Goal: Task Accomplishment & Management: Manage account settings

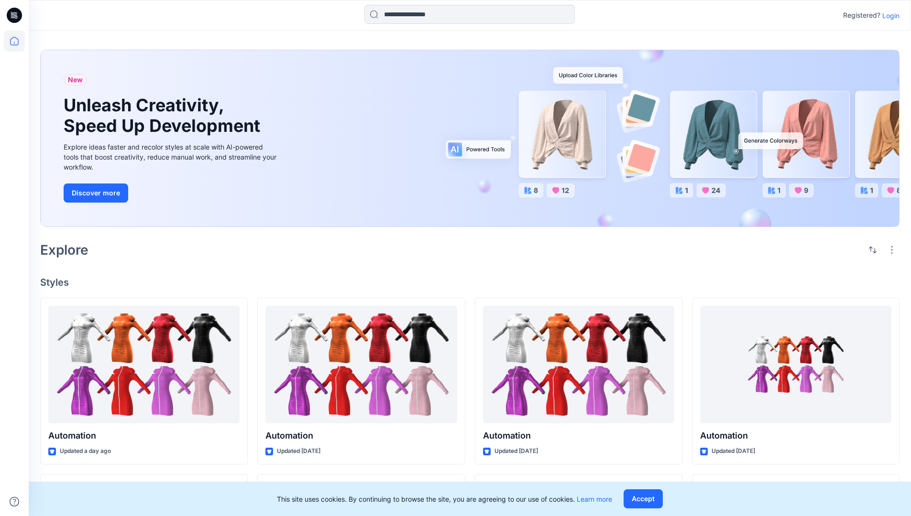
click at [888, 15] on p "Login" at bounding box center [890, 16] width 17 height 10
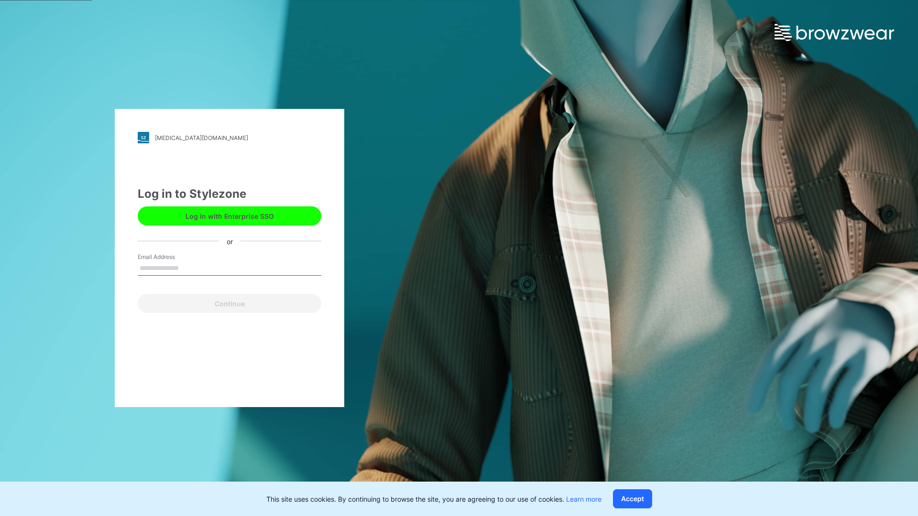
click at [189, 268] on input "Email Address" at bounding box center [230, 269] width 184 height 14
type input "**********"
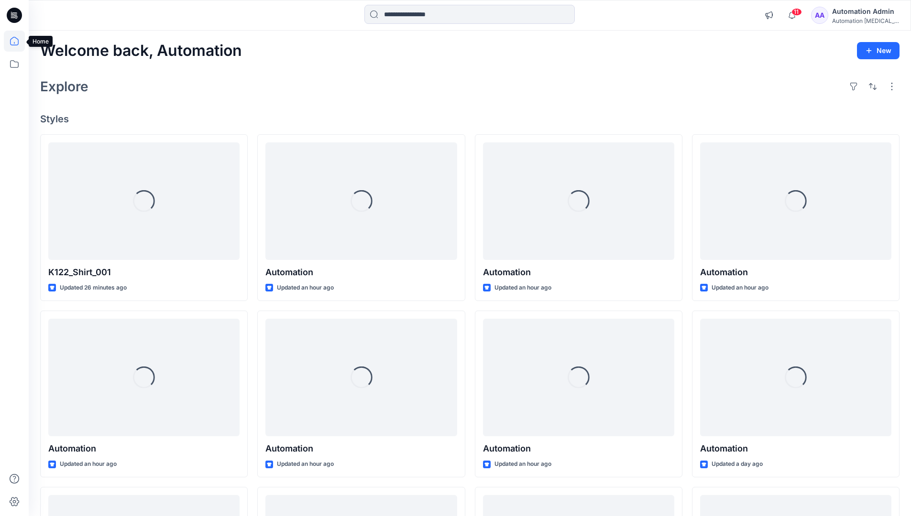
click at [18, 41] on icon at bounding box center [14, 41] width 9 height 9
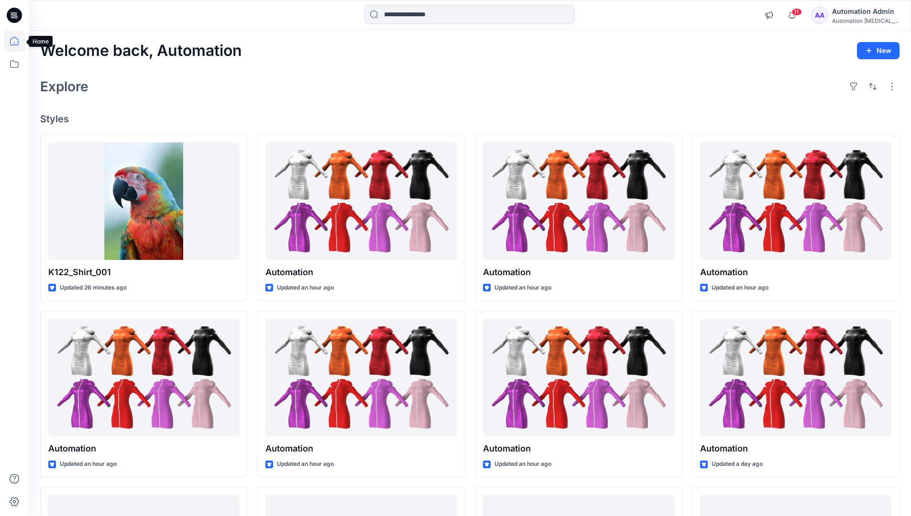
click at [853, 14] on div "Automation Admin" at bounding box center [865, 11] width 67 height 11
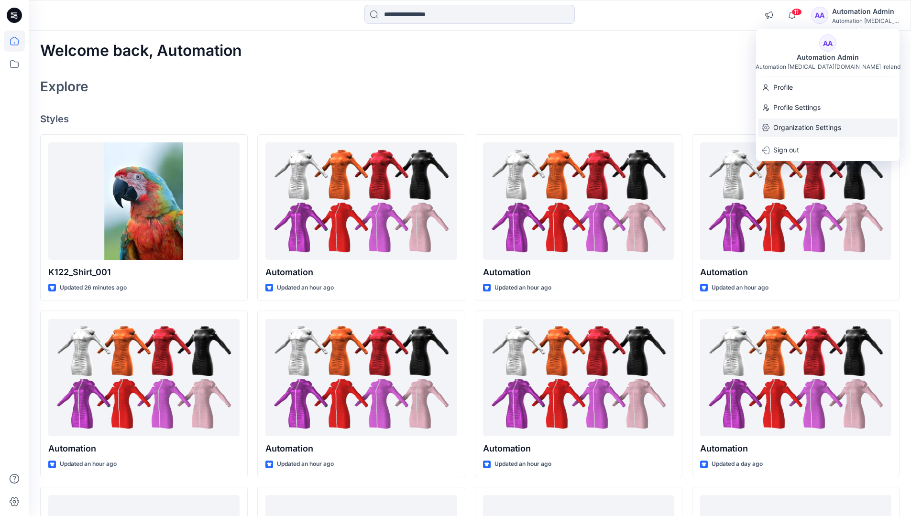
click at [790, 132] on p "Organization Settings" at bounding box center [807, 128] width 68 height 18
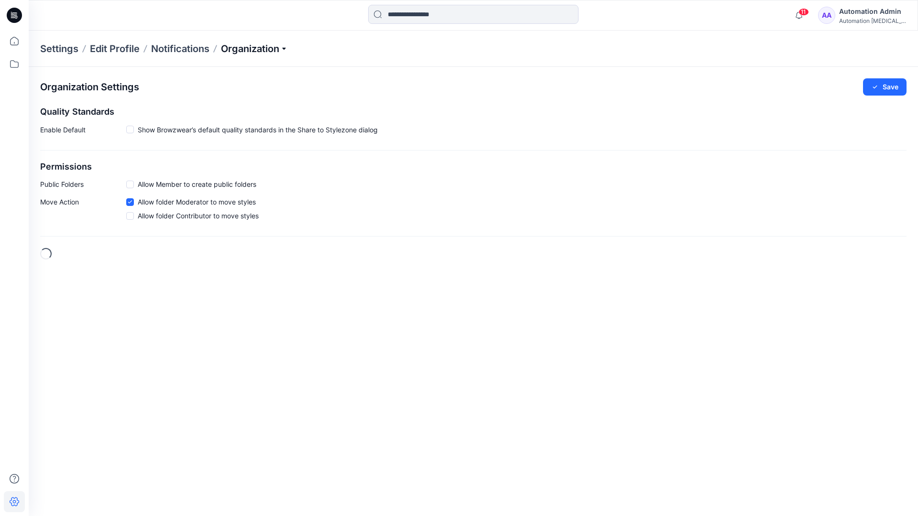
click at [275, 48] on p "Organization" at bounding box center [254, 48] width 67 height 13
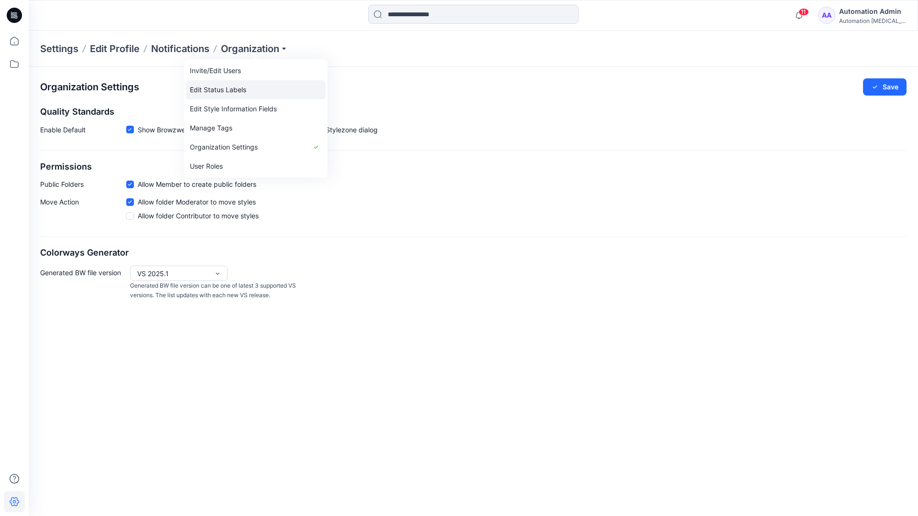
click at [235, 89] on link "Edit Status Labels" at bounding box center [256, 89] width 140 height 19
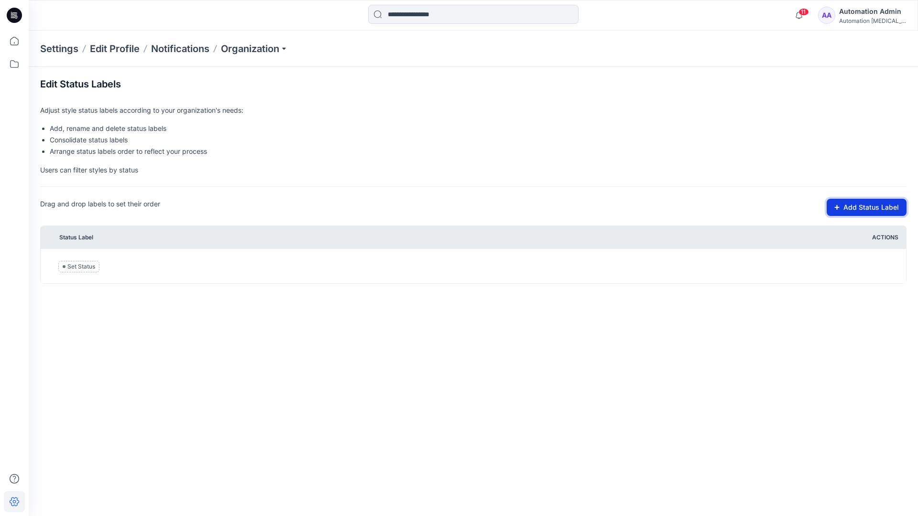
click at [857, 208] on button "Add Status Label" at bounding box center [867, 207] width 80 height 17
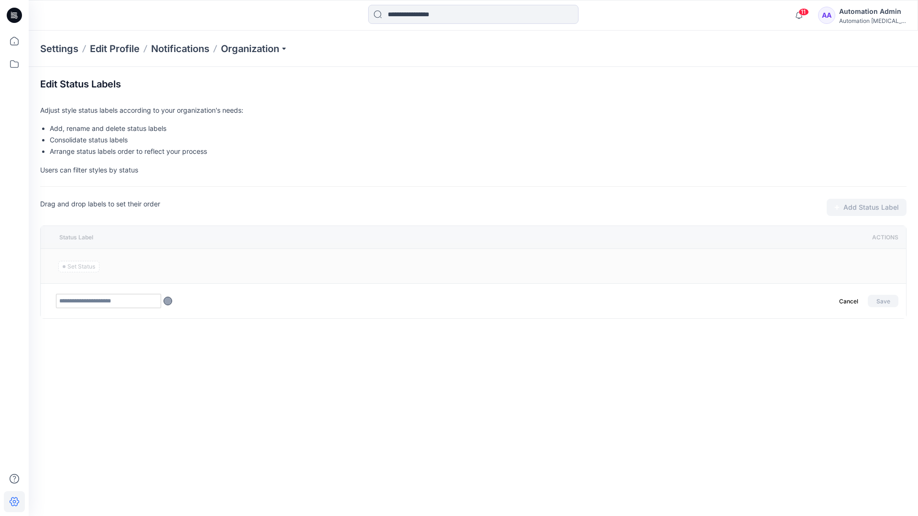
click at [128, 303] on input "text" at bounding box center [108, 301] width 105 height 14
type input "********"
click at [879, 299] on button "Save" at bounding box center [883, 301] width 31 height 12
click at [11, 41] on icon at bounding box center [14, 41] width 21 height 21
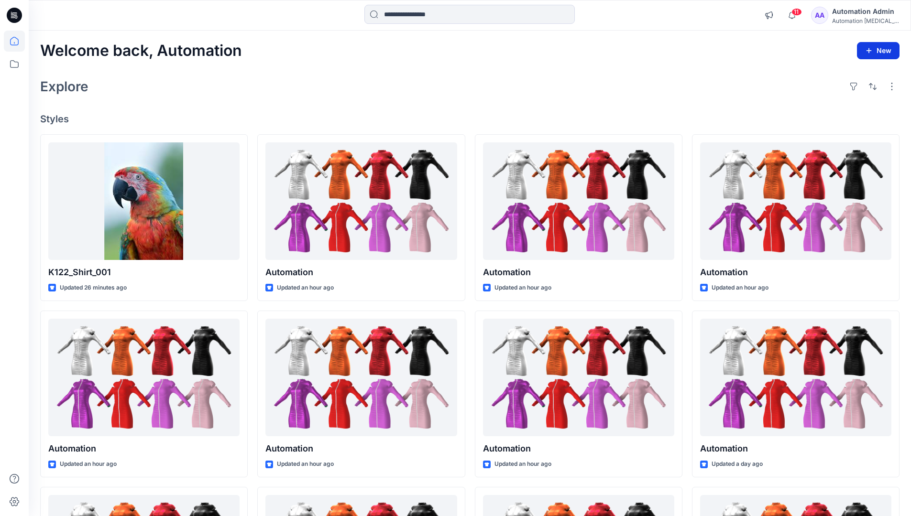
click at [874, 54] on button "New" at bounding box center [878, 50] width 43 height 17
click at [852, 74] on p "New Style" at bounding box center [849, 74] width 32 height 11
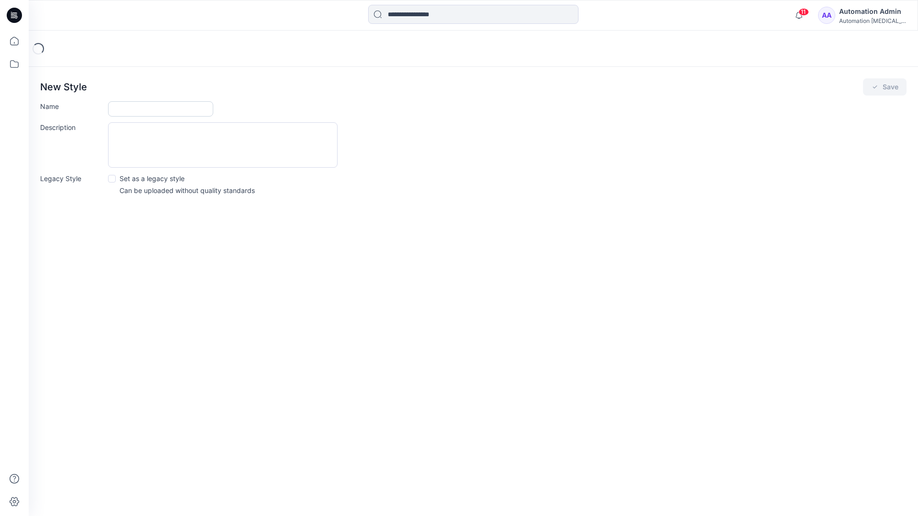
click at [151, 108] on input "Name" at bounding box center [160, 108] width 105 height 15
type input "**********"
click at [421, 144] on div "Description" at bounding box center [473, 144] width 866 height 45
click at [875, 90] on icon "submit" at bounding box center [875, 87] width 8 height 8
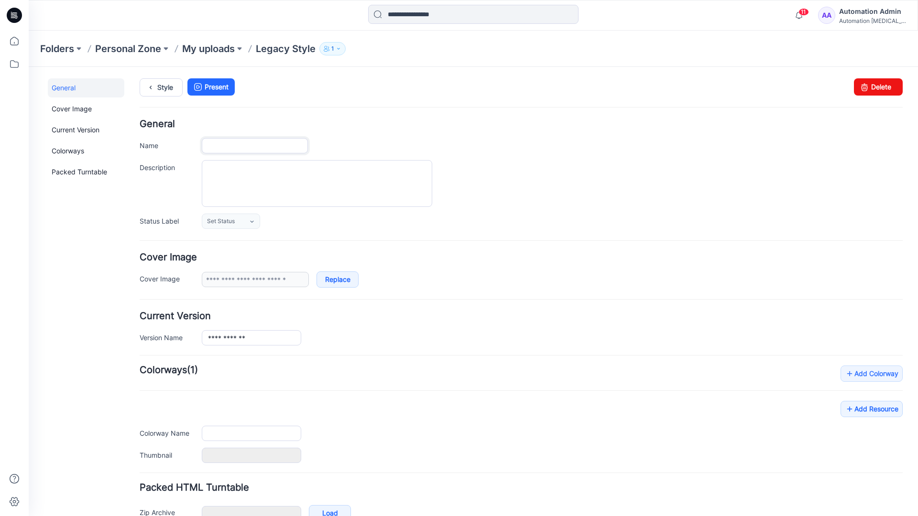
click at [266, 146] on input "Name" at bounding box center [255, 145] width 106 height 15
type input "**********"
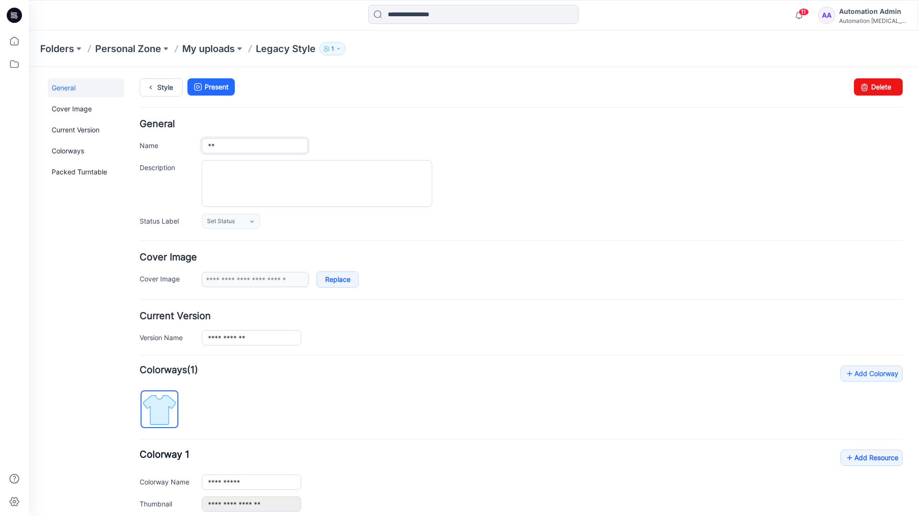
type input "*"
type input "**********"
click at [259, 172] on textarea "Description" at bounding box center [317, 183] width 230 height 47
type textarea "**********"
click at [252, 222] on icon at bounding box center [251, 222] width 3 height 2
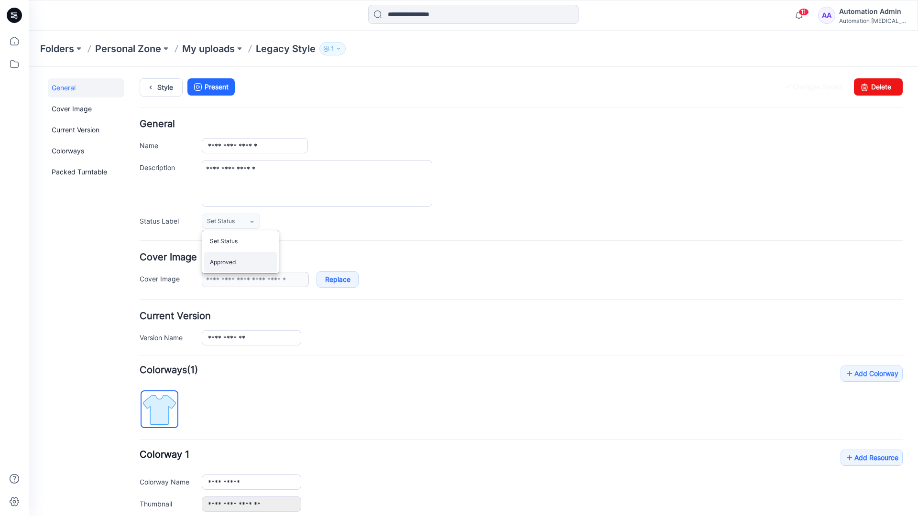
click at [237, 267] on link "Approved" at bounding box center [240, 262] width 73 height 20
click at [873, 87] on link "Delete" at bounding box center [878, 86] width 49 height 17
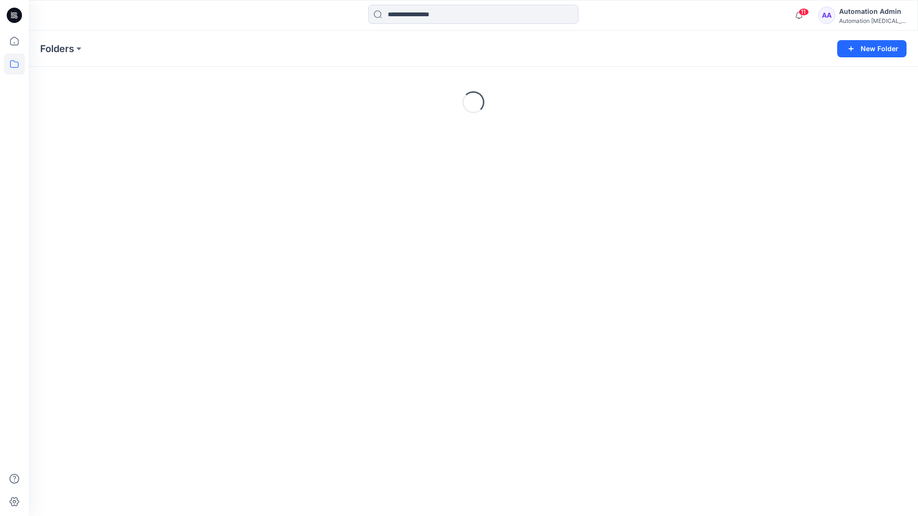
click at [864, 16] on div "Automation Admin" at bounding box center [872, 11] width 67 height 11
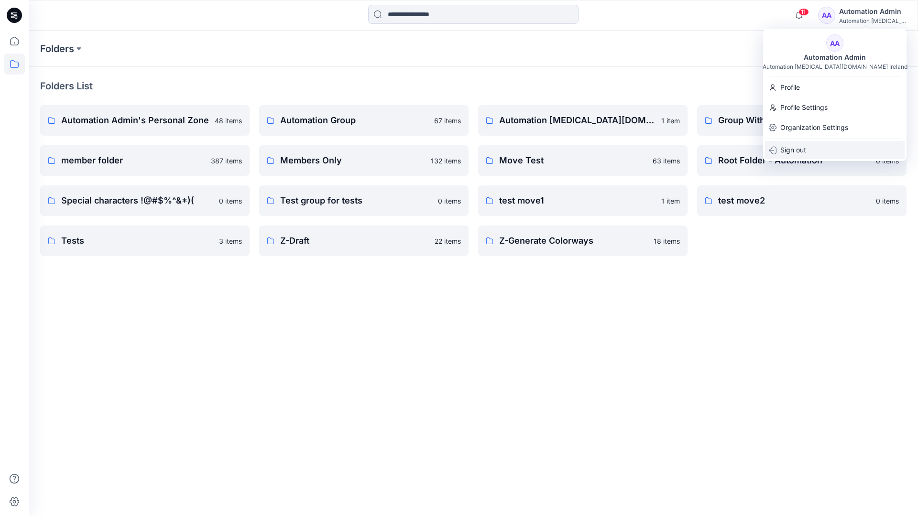
click at [804, 150] on p "Sign out" at bounding box center [793, 150] width 26 height 18
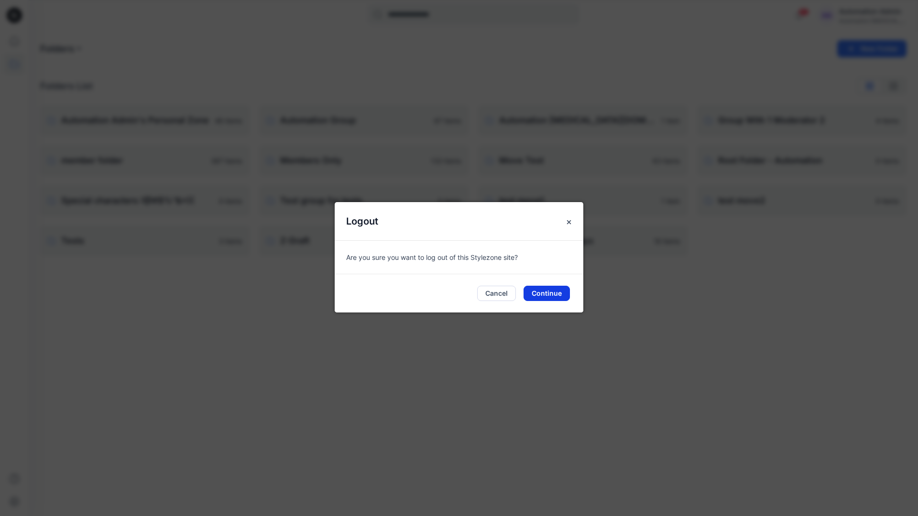
click at [552, 293] on button "Continue" at bounding box center [547, 293] width 46 height 15
